Goal: Check status: Check status

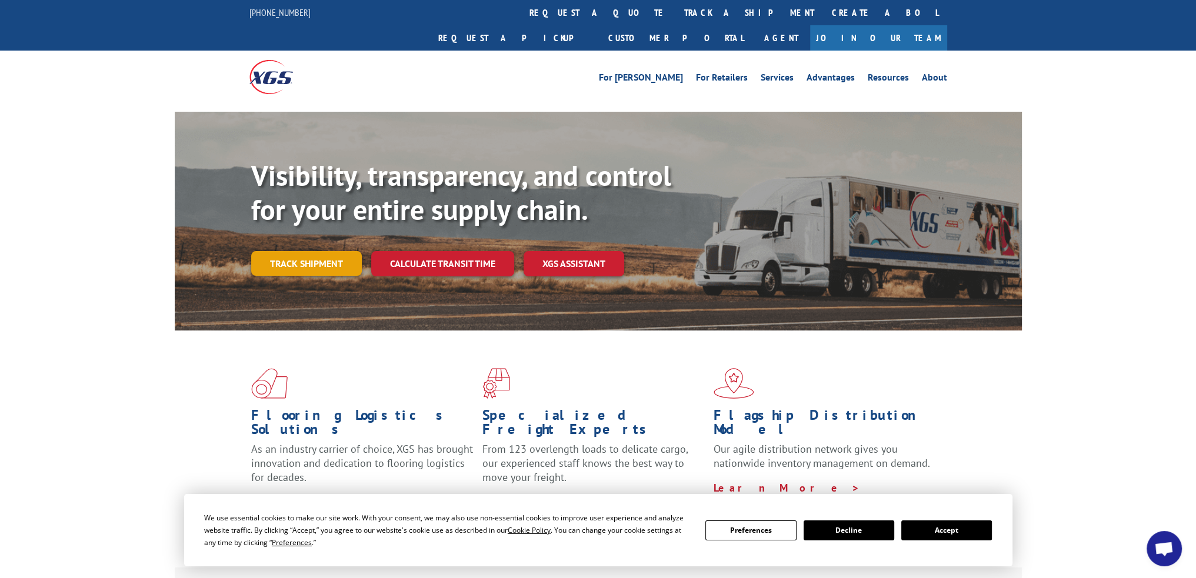
click at [311, 251] on link "Track shipment" at bounding box center [306, 263] width 111 height 25
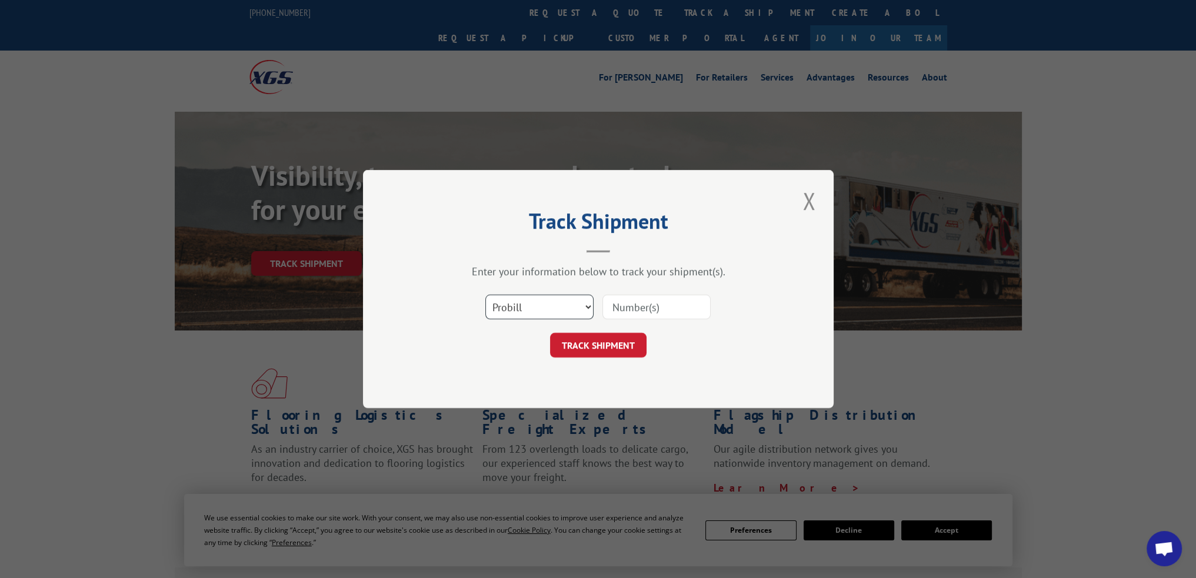
click at [586, 309] on select "Select category... Probill BOL PO" at bounding box center [539, 307] width 108 height 25
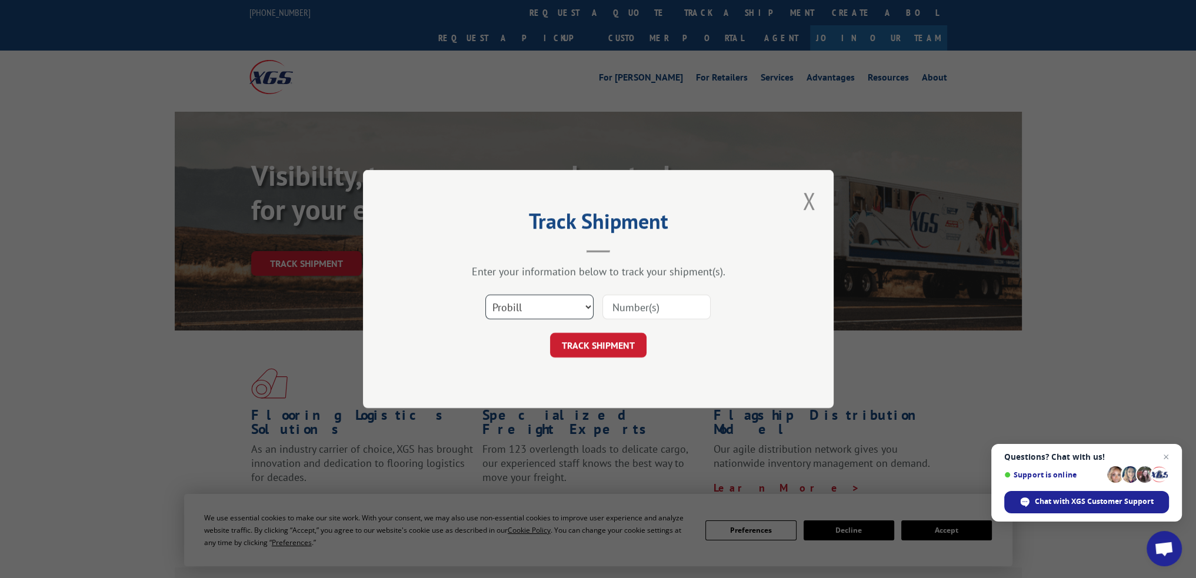
click at [485, 295] on select "Select category... Probill BOL PO" at bounding box center [539, 307] width 108 height 25
click at [621, 307] on input at bounding box center [657, 307] width 108 height 25
paste input "54388523"
type input "54388523"
click at [593, 341] on button "TRACK SHIPMENT" at bounding box center [598, 345] width 97 height 25
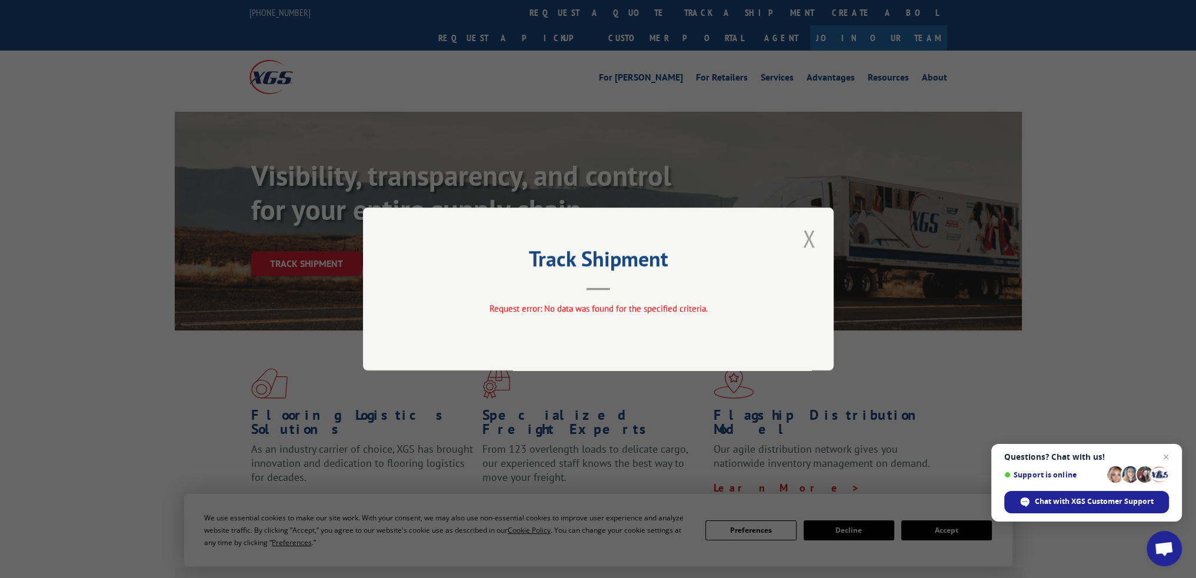
click at [807, 236] on button "Close modal" at bounding box center [809, 238] width 20 height 32
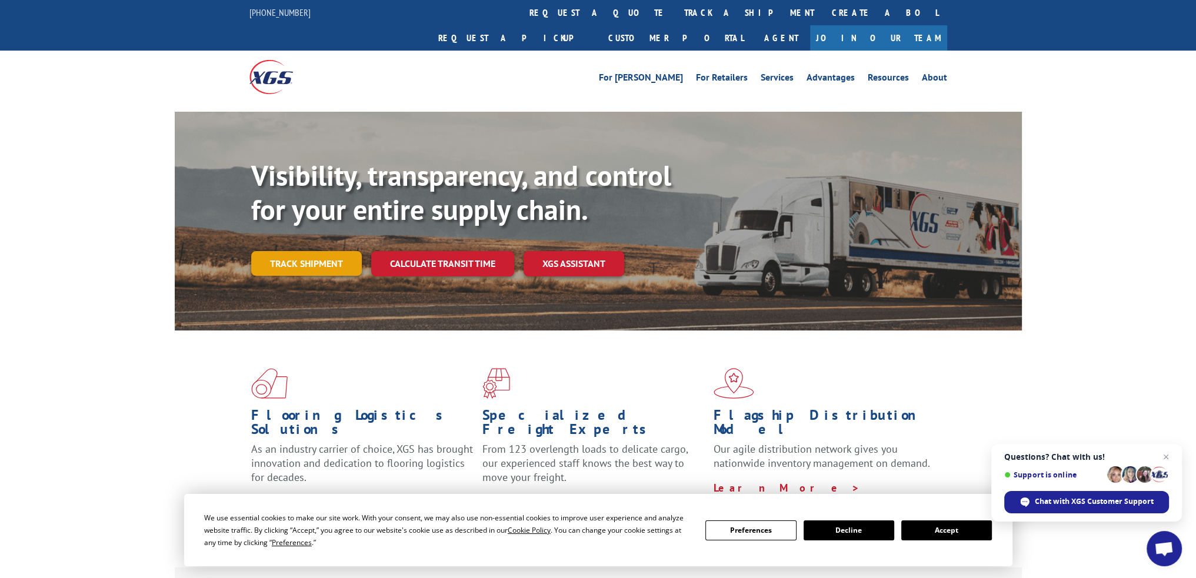
click at [303, 251] on link "Track shipment" at bounding box center [306, 263] width 111 height 25
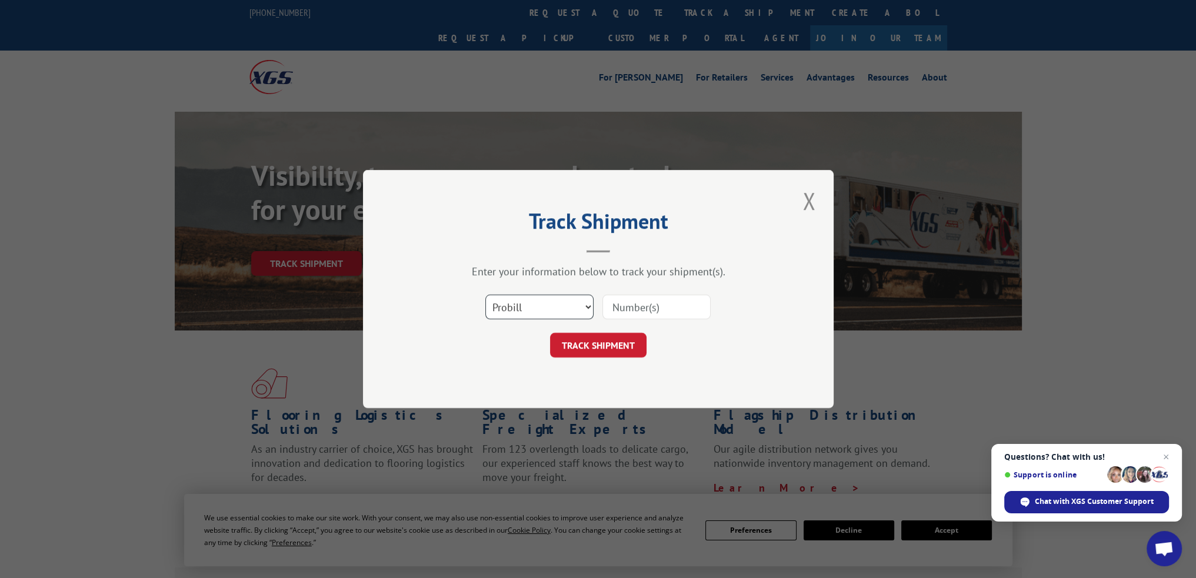
click at [533, 304] on select "Select category... Probill BOL PO" at bounding box center [539, 307] width 108 height 25
select select "bol"
click at [485, 295] on select "Select category... Probill BOL PO" at bounding box center [539, 307] width 108 height 25
click at [640, 305] on input at bounding box center [657, 307] width 108 height 25
paste input "54388523"
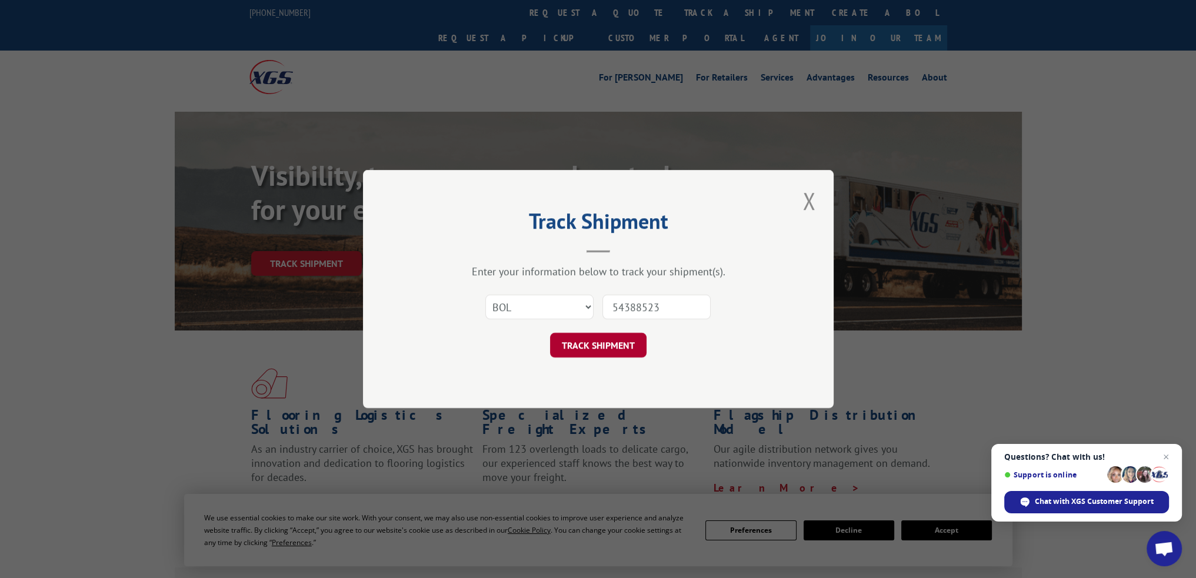
type input "54388523"
click at [596, 343] on button "TRACK SHIPMENT" at bounding box center [598, 345] width 97 height 25
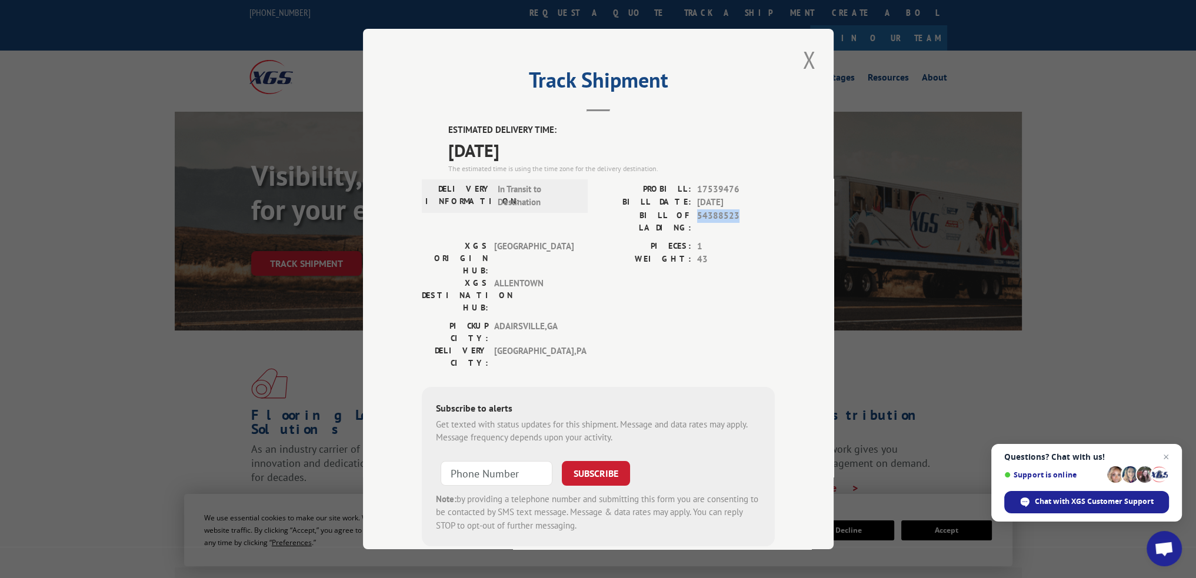
drag, startPoint x: 693, startPoint y: 214, endPoint x: 739, endPoint y: 211, distance: 46.0
click at [739, 211] on span "54388523" at bounding box center [736, 221] width 78 height 25
click at [497, 320] on span "ADAIRSVILLE , [GEOGRAPHIC_DATA]" at bounding box center [533, 332] width 79 height 25
drag, startPoint x: 490, startPoint y: 277, endPoint x: 550, endPoint y: 275, distance: 60.1
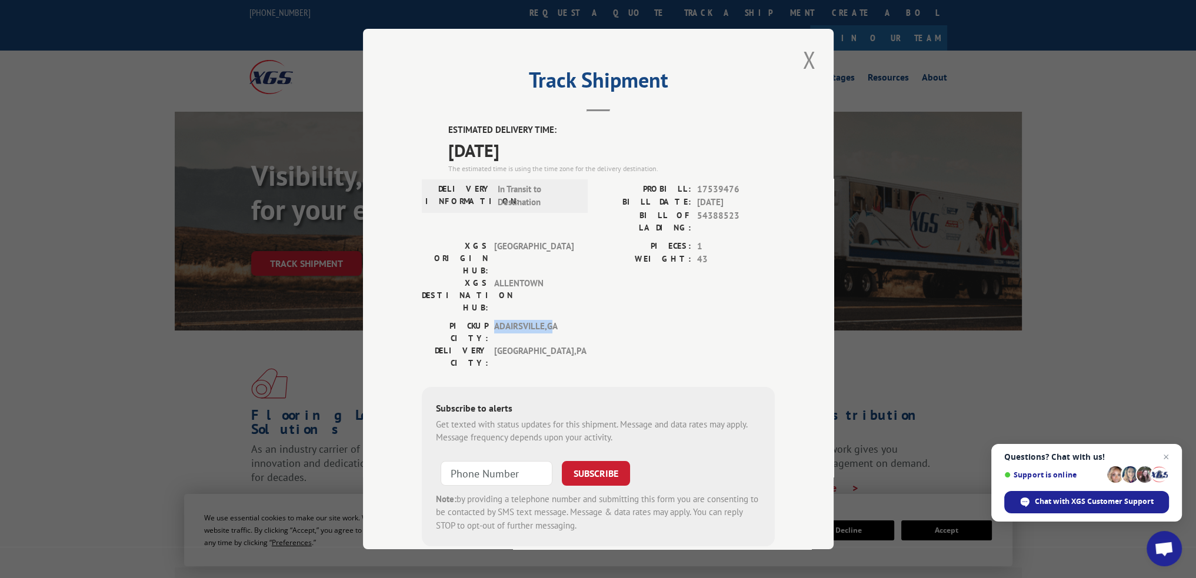
click at [550, 320] on span "ADAIRSVILLE , [GEOGRAPHIC_DATA]" at bounding box center [533, 332] width 79 height 25
click at [552, 320] on span "ADAIRSVILLE , [GEOGRAPHIC_DATA]" at bounding box center [533, 332] width 79 height 25
drag, startPoint x: 493, startPoint y: 277, endPoint x: 552, endPoint y: 277, distance: 59.4
click at [552, 320] on span "ADAIRSVILLE , [GEOGRAPHIC_DATA]" at bounding box center [533, 332] width 79 height 25
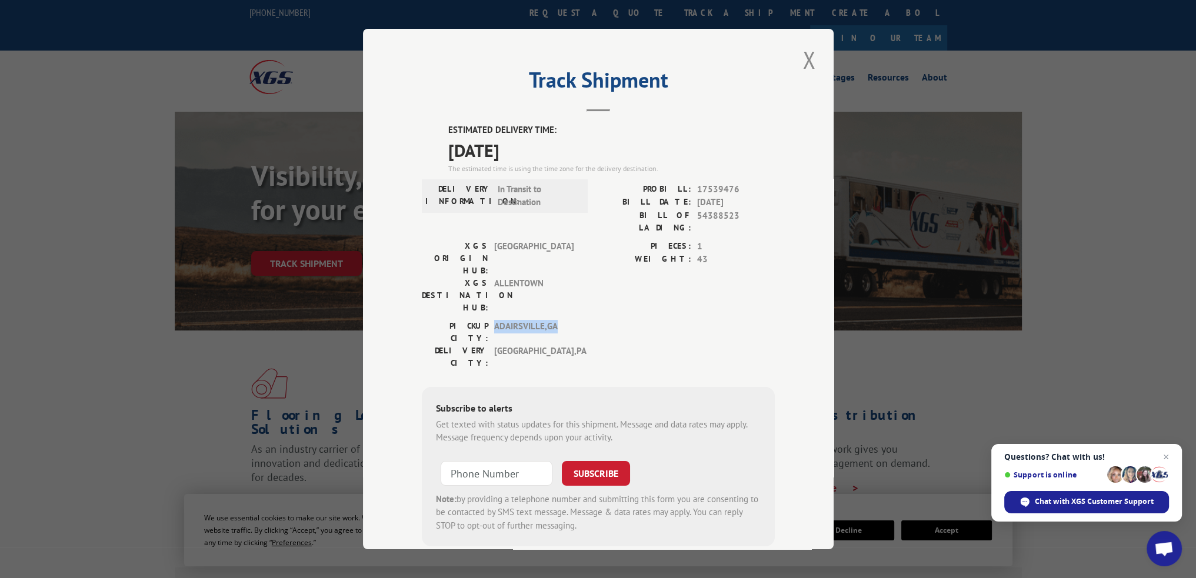
drag, startPoint x: 491, startPoint y: 277, endPoint x: 554, endPoint y: 276, distance: 63.0
click at [554, 320] on span "ADAIRSVILLE , [GEOGRAPHIC_DATA]" at bounding box center [533, 332] width 79 height 25
drag, startPoint x: 491, startPoint y: 280, endPoint x: 555, endPoint y: 277, distance: 64.2
click at [555, 320] on span "ADAIRSVILLE , [GEOGRAPHIC_DATA]" at bounding box center [533, 332] width 79 height 25
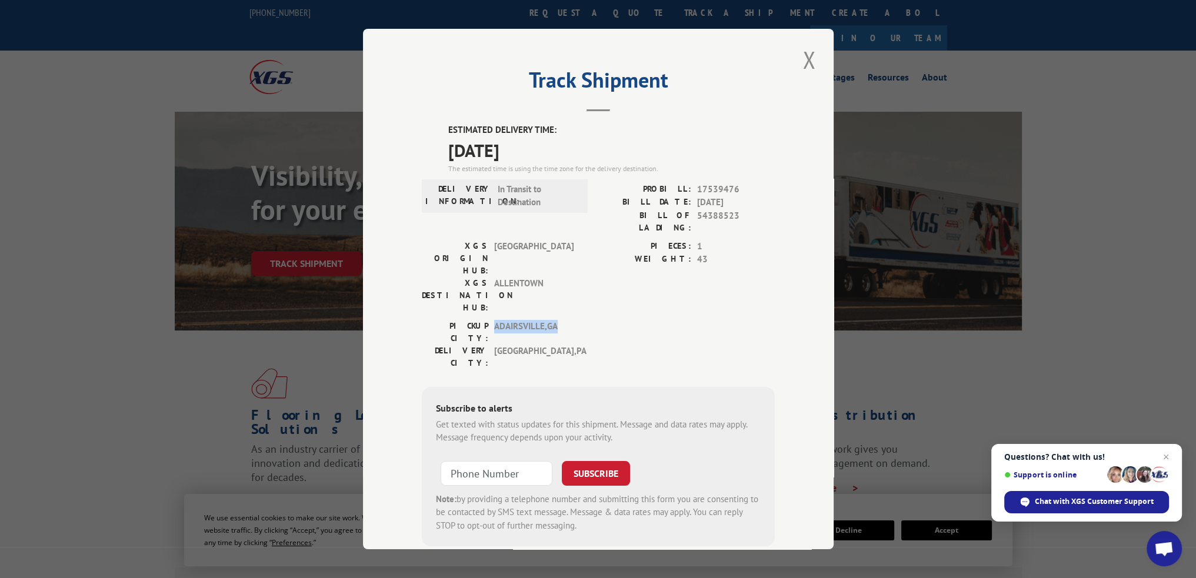
click at [555, 320] on span "ADAIRSVILLE , [GEOGRAPHIC_DATA]" at bounding box center [533, 332] width 79 height 25
drag, startPoint x: 491, startPoint y: 278, endPoint x: 553, endPoint y: 276, distance: 61.8
click at [553, 320] on span "ADAIRSVILLE , [GEOGRAPHIC_DATA]" at bounding box center [533, 332] width 79 height 25
drag, startPoint x: 490, startPoint y: 276, endPoint x: 552, endPoint y: 276, distance: 61.8
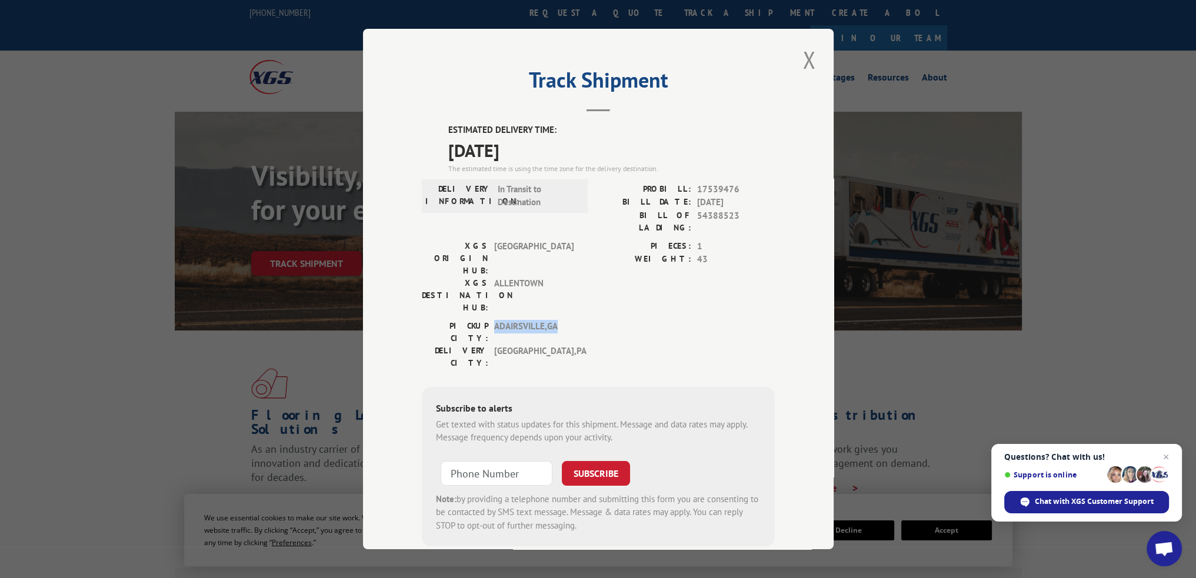
click at [552, 320] on span "ADAIRSVILLE , [GEOGRAPHIC_DATA]" at bounding box center [533, 332] width 79 height 25
drag, startPoint x: 491, startPoint y: 276, endPoint x: 564, endPoint y: 274, distance: 73.0
click at [564, 320] on span "ADAIRSVILLE , [GEOGRAPHIC_DATA]" at bounding box center [533, 332] width 79 height 25
click at [551, 320] on span "ADAIRSVILLE , [GEOGRAPHIC_DATA]" at bounding box center [533, 332] width 79 height 25
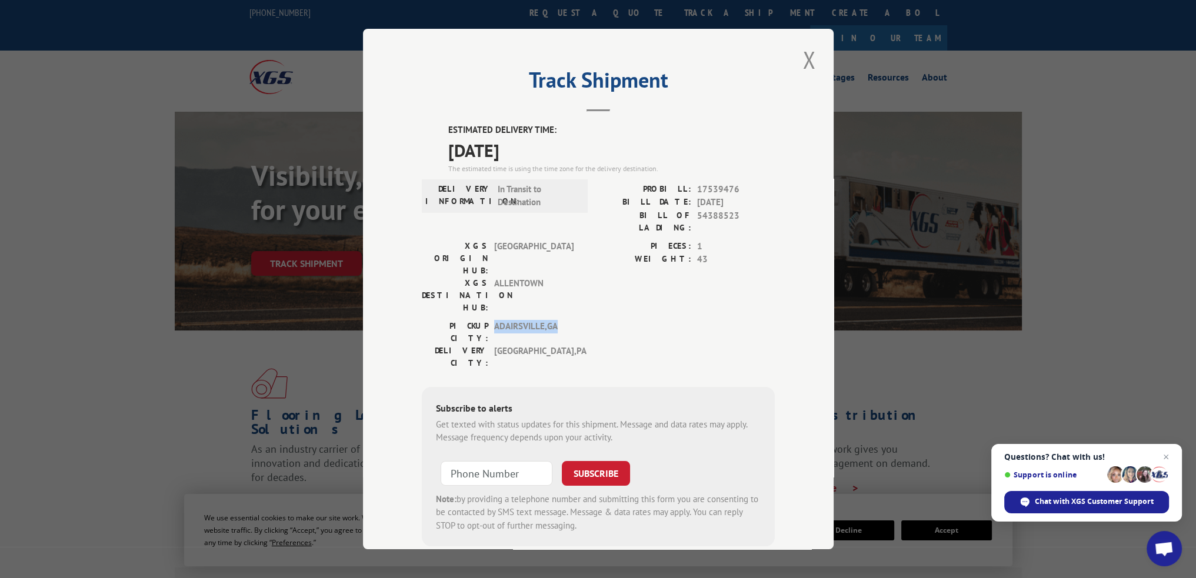
drag, startPoint x: 491, startPoint y: 277, endPoint x: 553, endPoint y: 281, distance: 62.5
click at [553, 320] on span "ADAIRSVILLE , [GEOGRAPHIC_DATA]" at bounding box center [533, 332] width 79 height 25
drag, startPoint x: 488, startPoint y: 291, endPoint x: 561, endPoint y: 291, distance: 73.0
click at [561, 345] on div "DELIVERY CITY: [GEOGRAPHIC_DATA] , [GEOGRAPHIC_DATA]" at bounding box center [501, 357] width 159 height 25
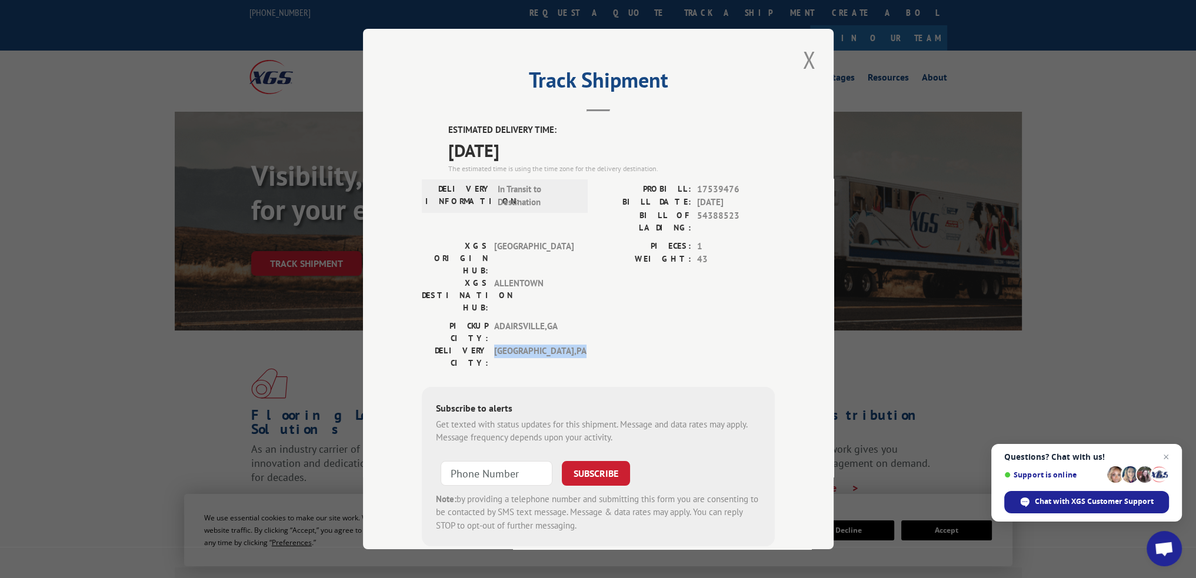
click at [561, 345] on span "[GEOGRAPHIC_DATA] , [GEOGRAPHIC_DATA]" at bounding box center [533, 357] width 79 height 25
click at [805, 54] on button "Close modal" at bounding box center [809, 60] width 20 height 32
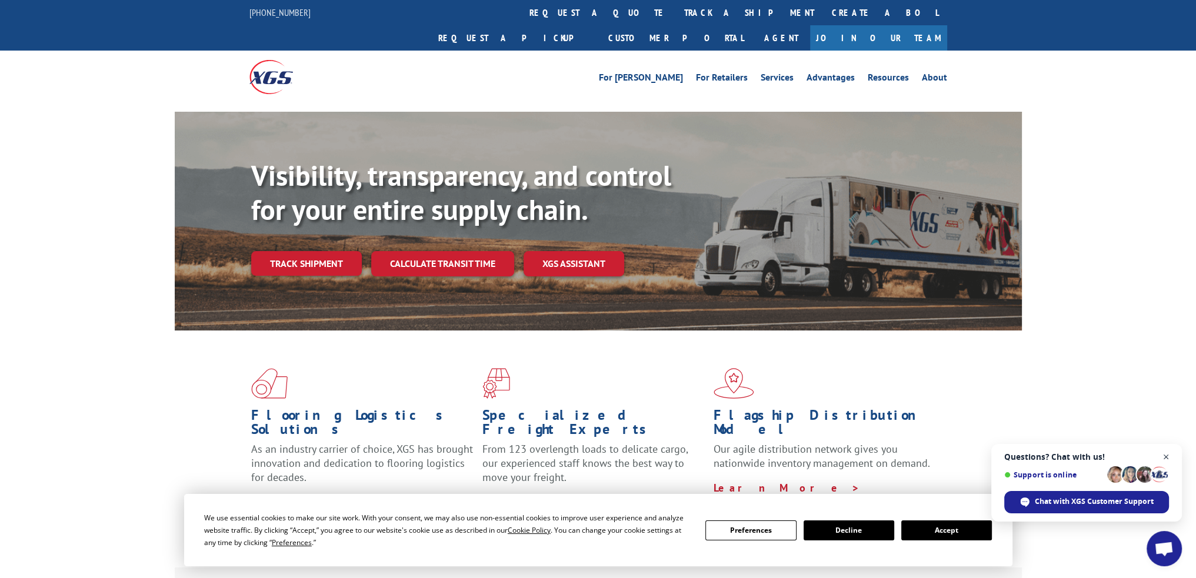
click at [1167, 454] on span "Open chat" at bounding box center [1166, 457] width 15 height 15
